Goal: Check status: Check status

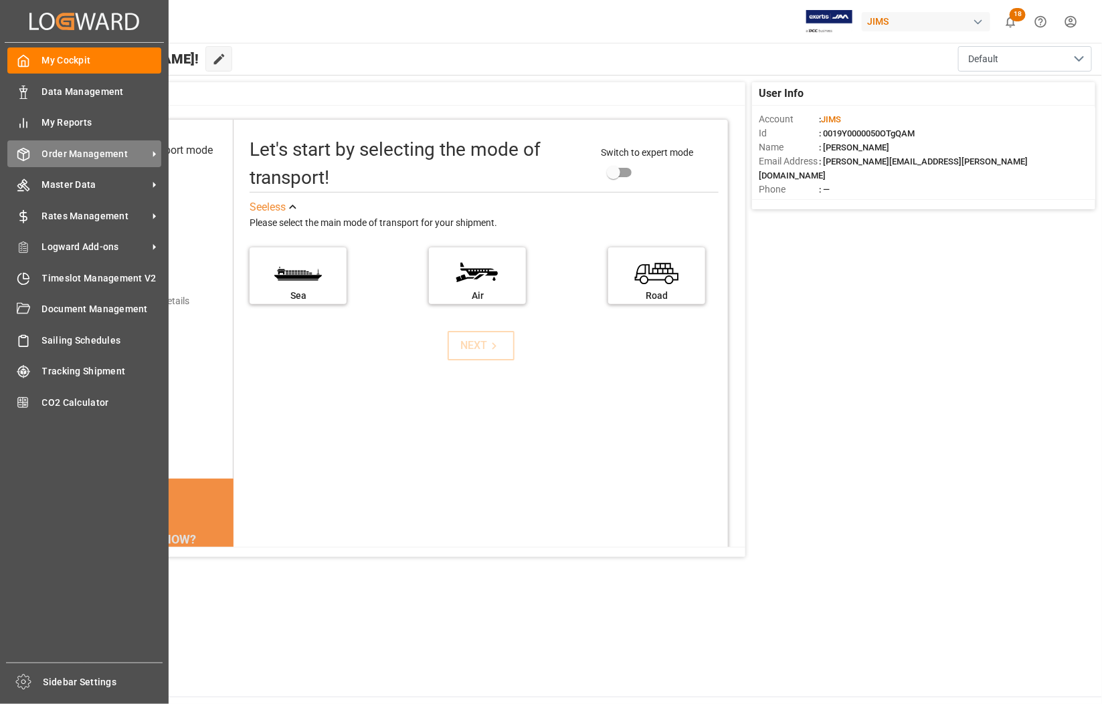
click at [67, 154] on span "Order Management" at bounding box center [95, 154] width 106 height 14
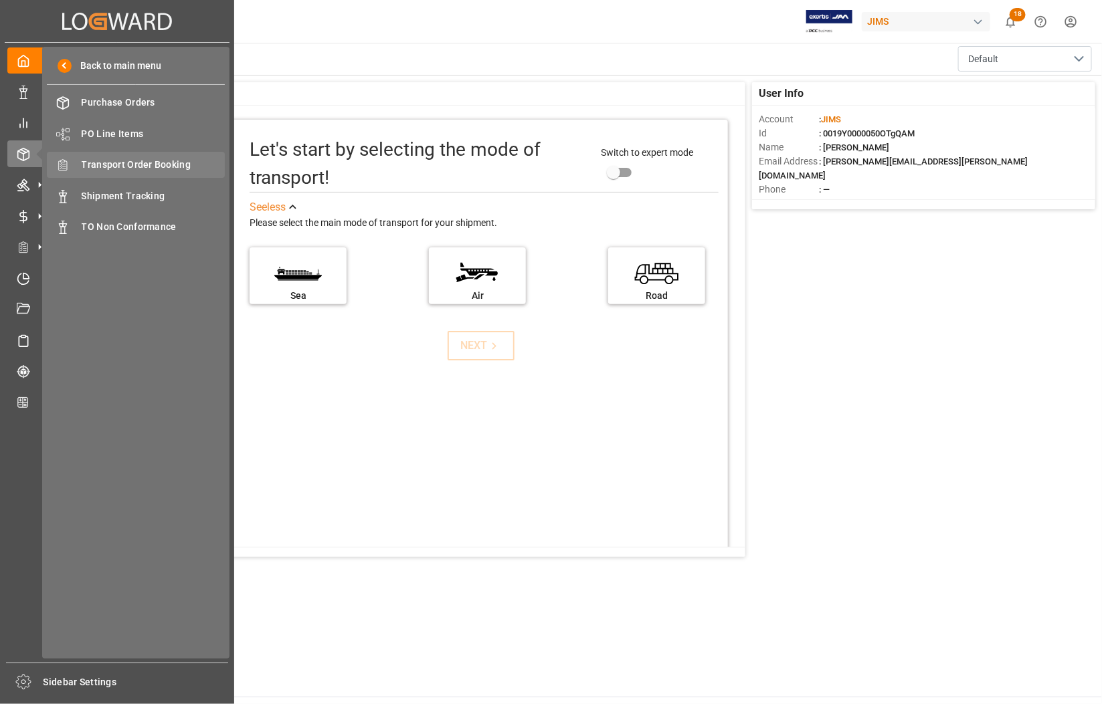
click at [82, 163] on span "Transport Order Booking" at bounding box center [154, 165] width 144 height 14
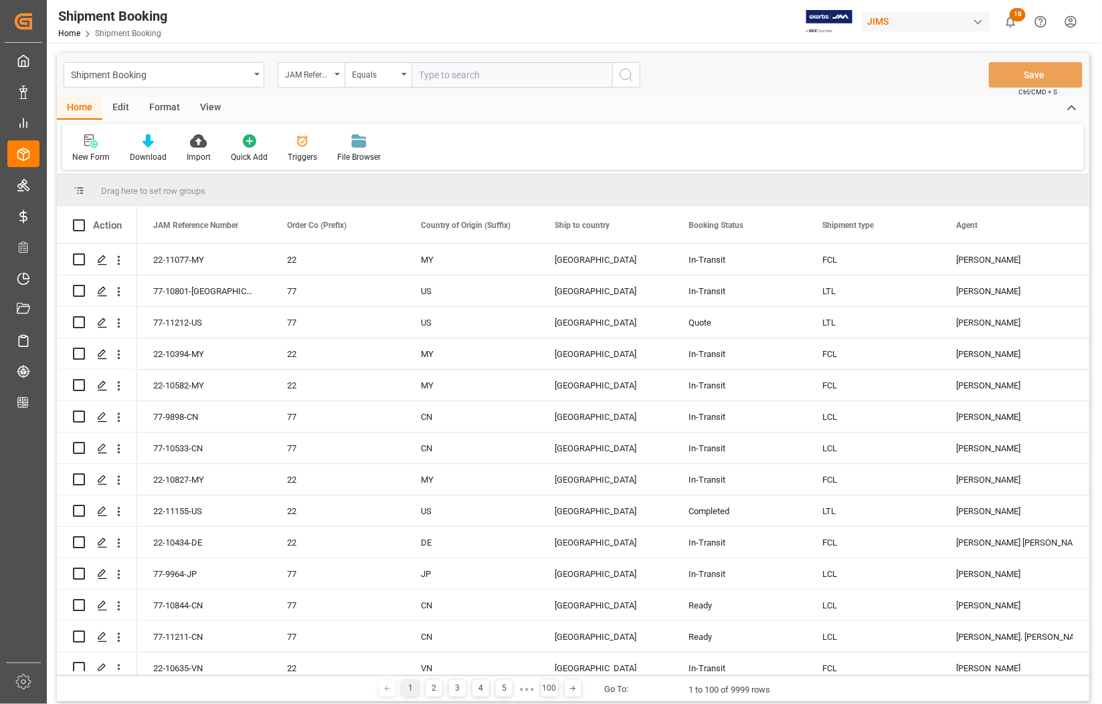
click at [452, 76] on input "text" at bounding box center [511, 74] width 201 height 25
type input "77-10501-CN"
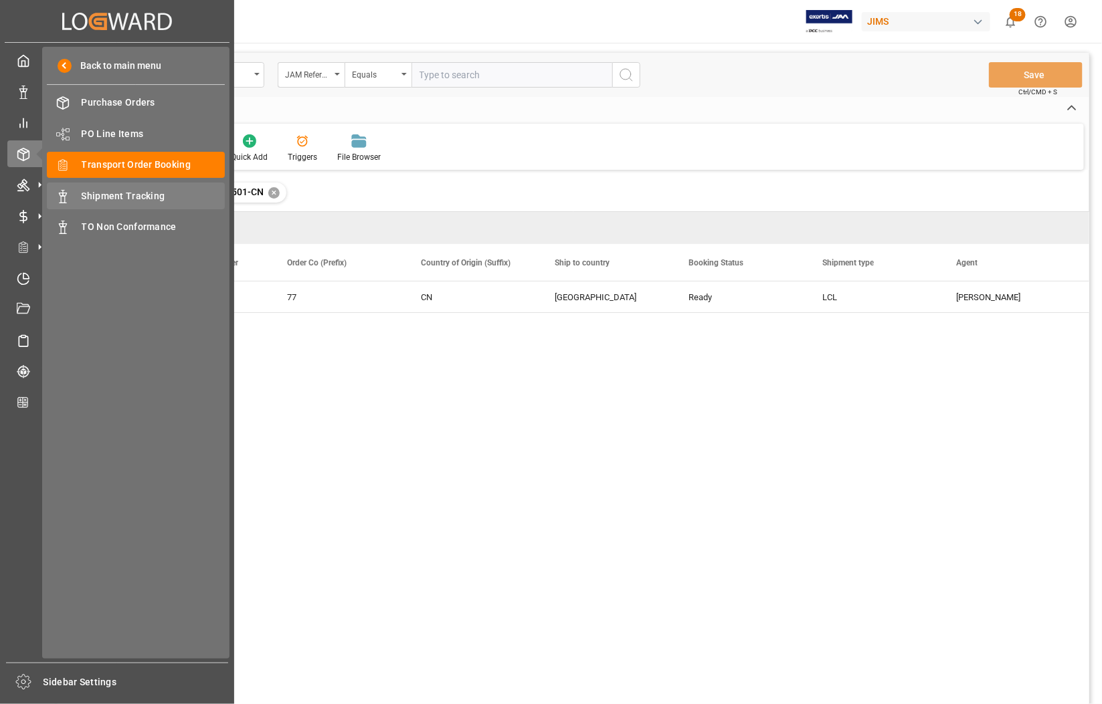
click at [102, 191] on span "Shipment Tracking" at bounding box center [154, 196] width 144 height 14
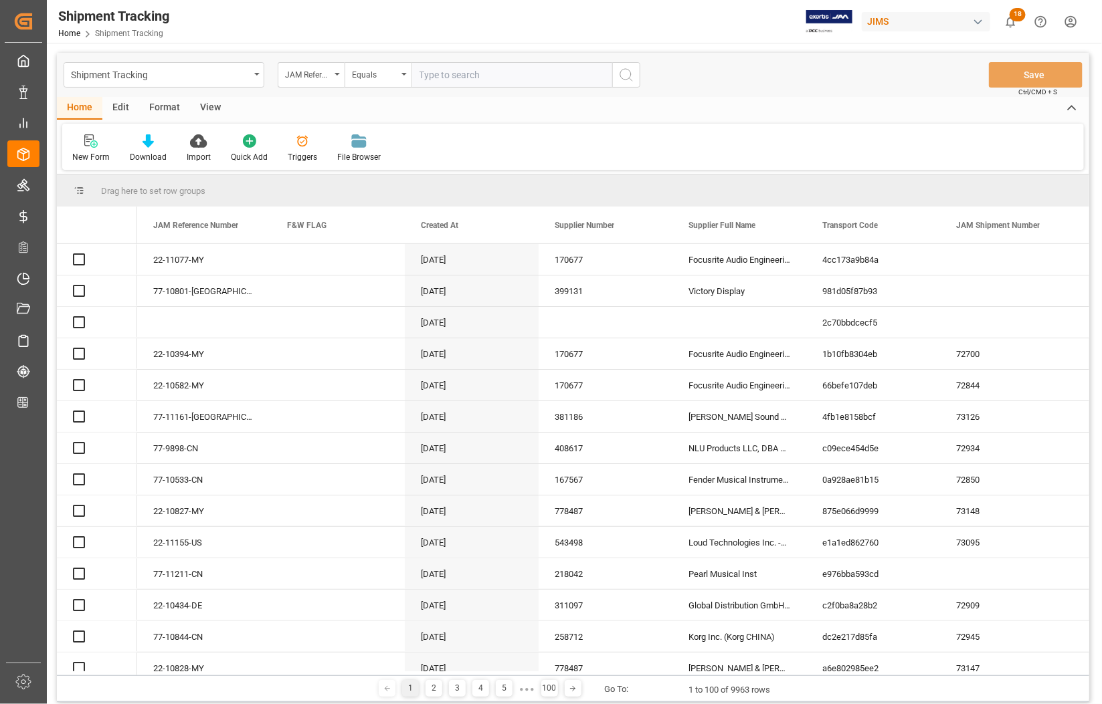
click at [453, 80] on input "text" at bounding box center [511, 74] width 201 height 25
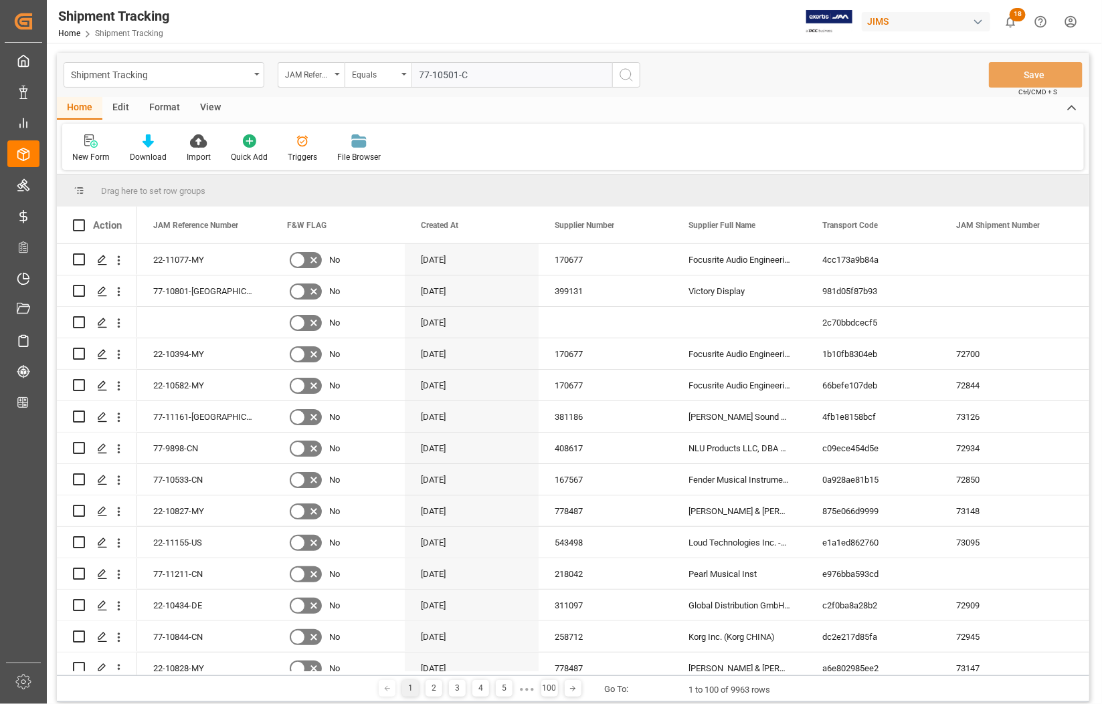
type input "77-10501-CN"
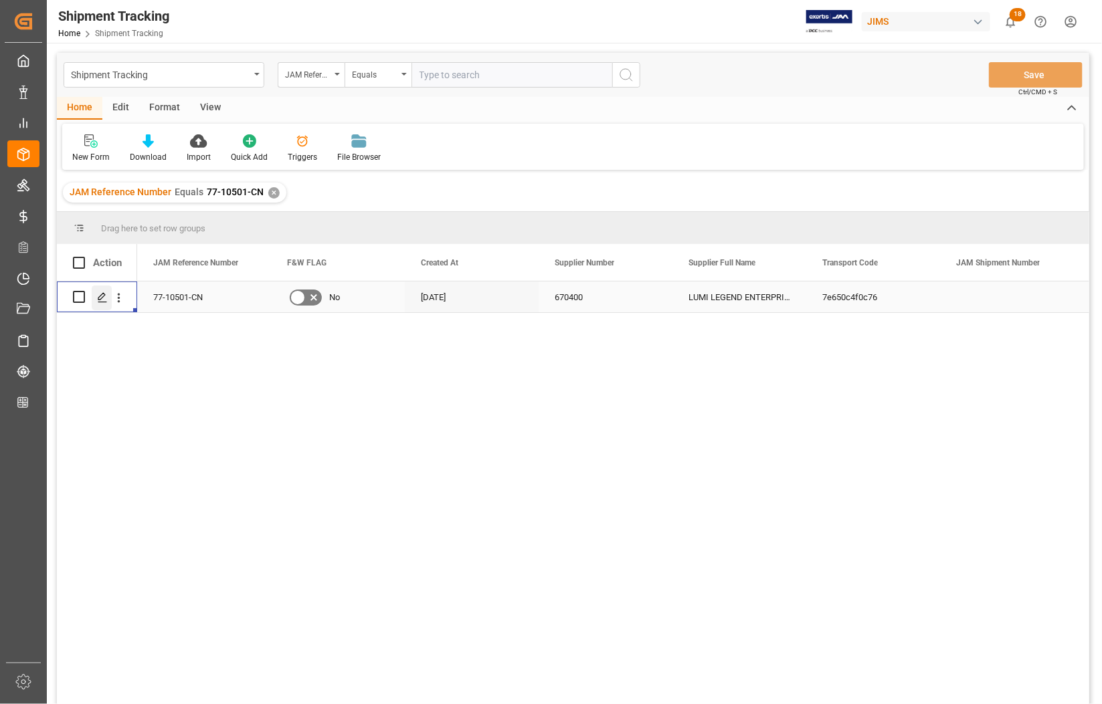
click at [102, 300] on icon "Press SPACE to select this row." at bounding box center [102, 297] width 11 height 11
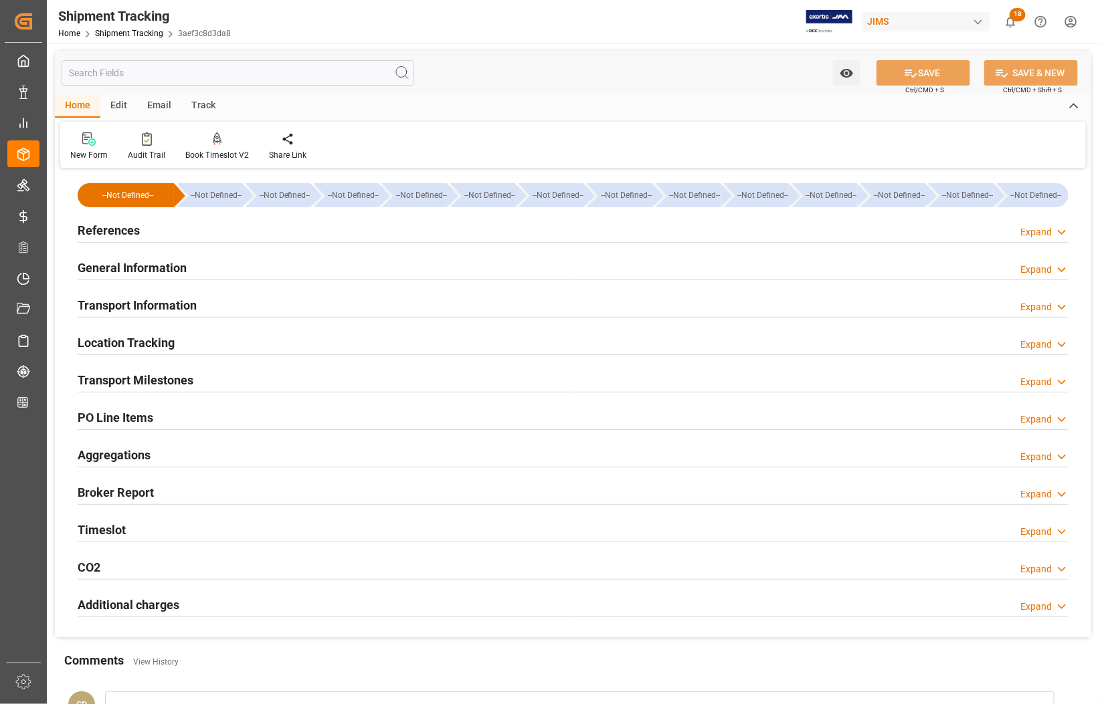
click at [122, 379] on h2 "Transport Milestones" at bounding box center [136, 380] width 116 height 18
